Goal: Entertainment & Leisure: Consume media (video, audio)

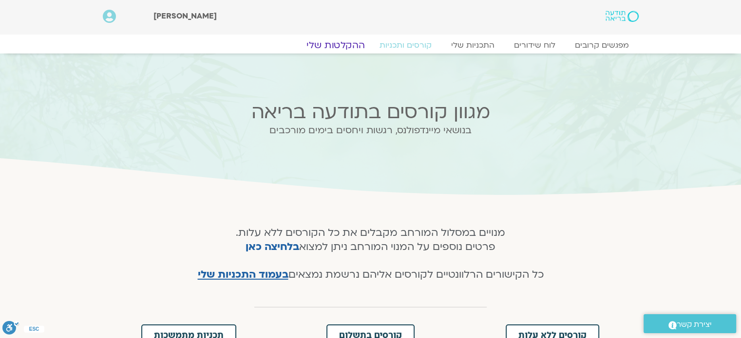
click at [331, 44] on link "ההקלטות שלי" at bounding box center [336, 45] width 82 height 12
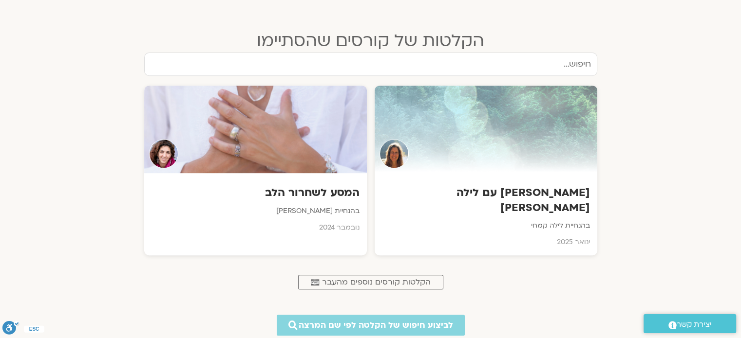
scroll to position [402, 0]
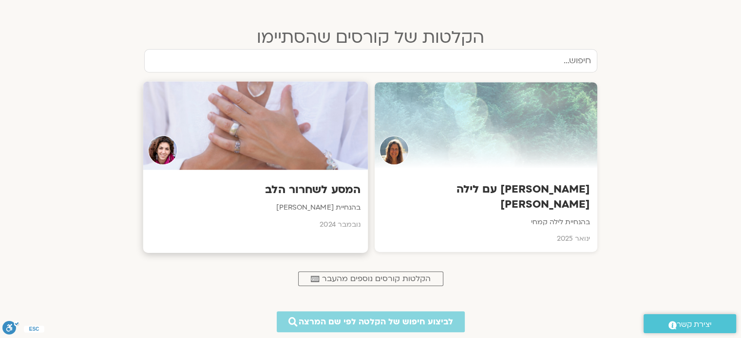
click at [271, 173] on div "המסע לשחרור הלב בהנחיית אלה [PERSON_NAME] [DATE]" at bounding box center [255, 204] width 225 height 68
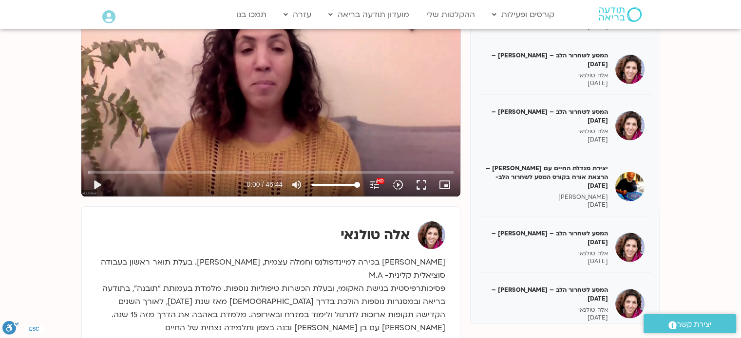
scroll to position [173, 0]
